Goal: Task Accomplishment & Management: Use online tool/utility

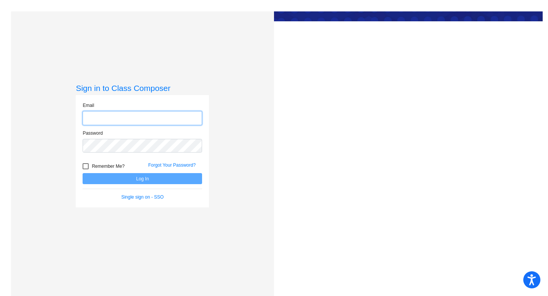
type input "[EMAIL_ADDRESS][DOMAIN_NAME]"
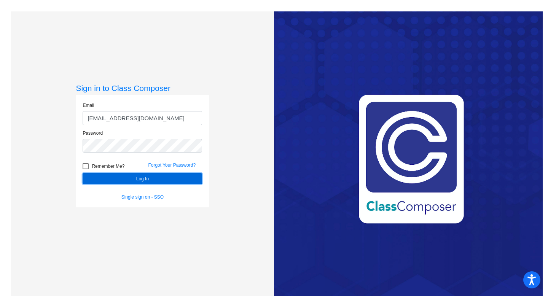
click at [171, 178] on button "Log In" at bounding box center [142, 178] width 119 height 11
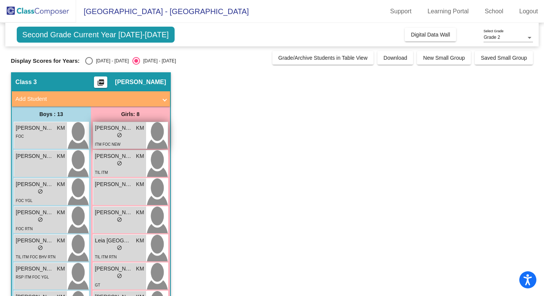
click at [127, 139] on div "lock do_not_disturb_alt" at bounding box center [119, 136] width 49 height 8
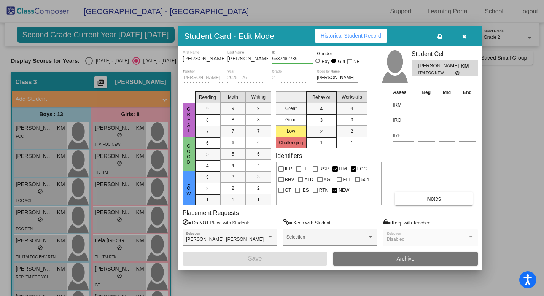
click at [413, 200] on button "Notes" at bounding box center [434, 199] width 78 height 14
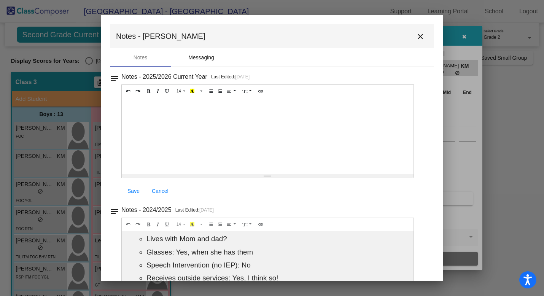
click at [194, 59] on div "Messaging" at bounding box center [201, 58] width 26 height 8
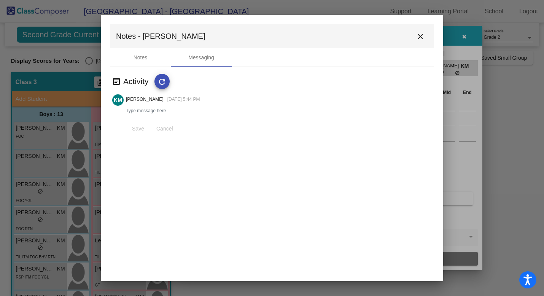
click at [425, 36] on button "close" at bounding box center [420, 36] width 15 height 15
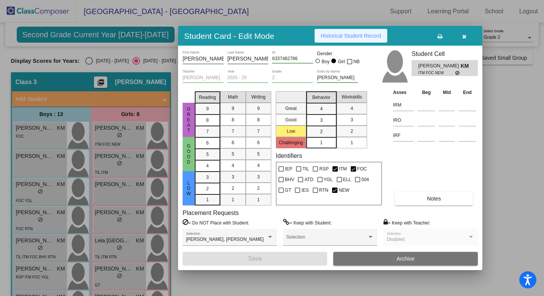
click at [375, 34] on span "Historical Student Record" at bounding box center [351, 36] width 60 height 6
